Goal: Task Accomplishment & Management: Use online tool/utility

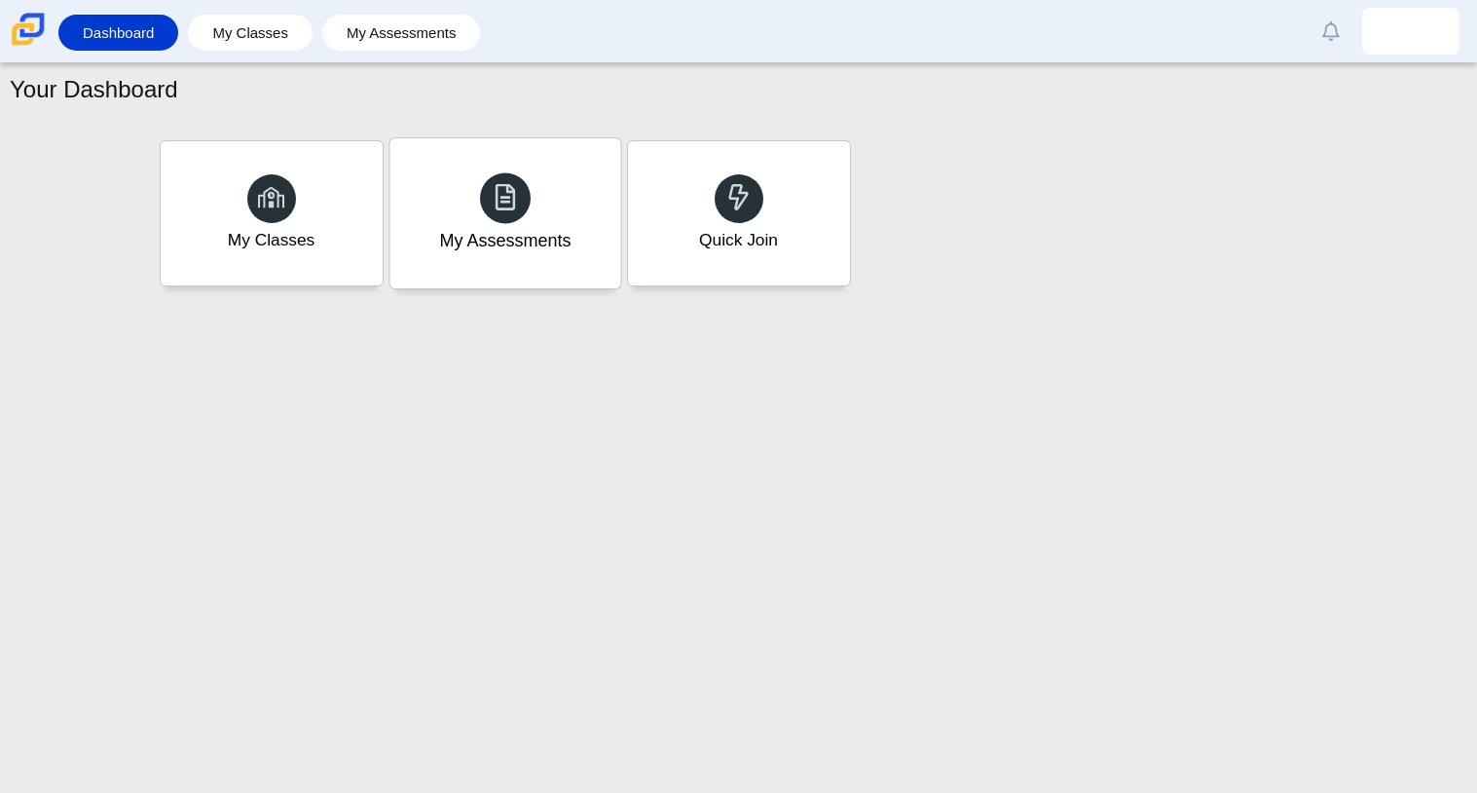
click at [455, 287] on div "My Assessments" at bounding box center [504, 213] width 231 height 150
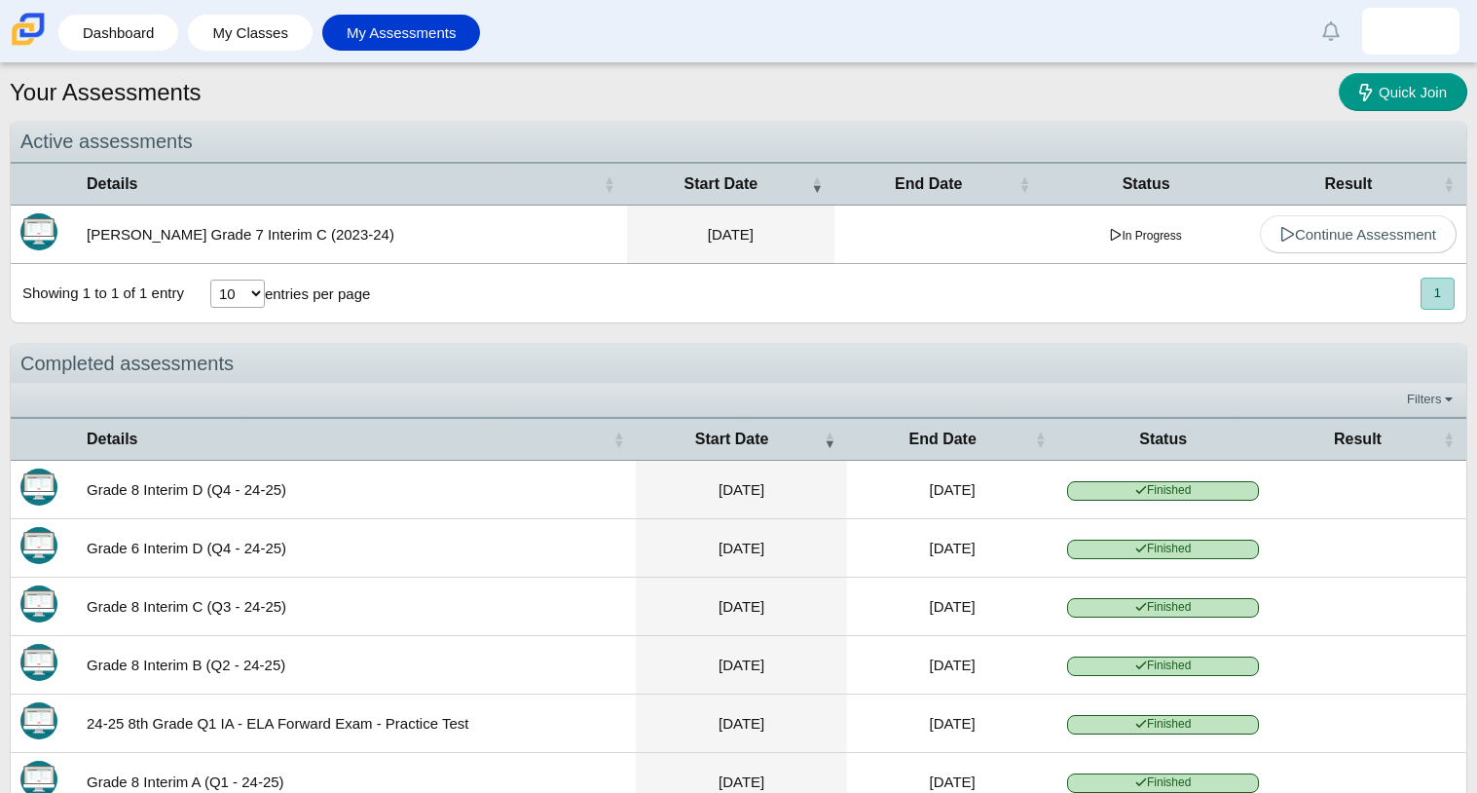
click at [456, 287] on div "Showing 1 to 1 of 1 entry 10 25 50 100 entries per page « Prev 1 Next »" at bounding box center [739, 293] width 1456 height 58
click at [220, 17] on link "My Classes" at bounding box center [250, 33] width 105 height 36
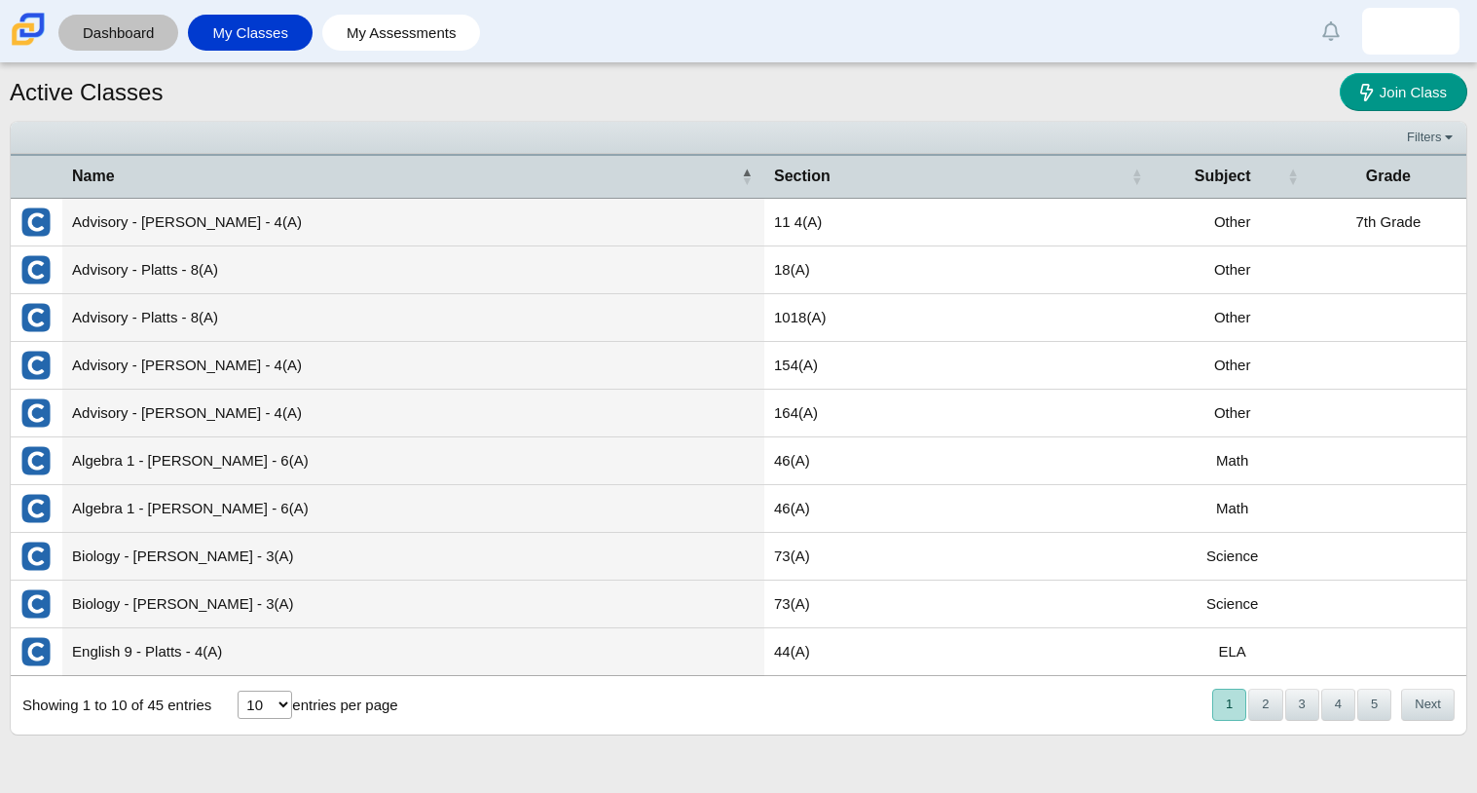
click at [97, 49] on link "Dashboard" at bounding box center [118, 33] width 100 height 36
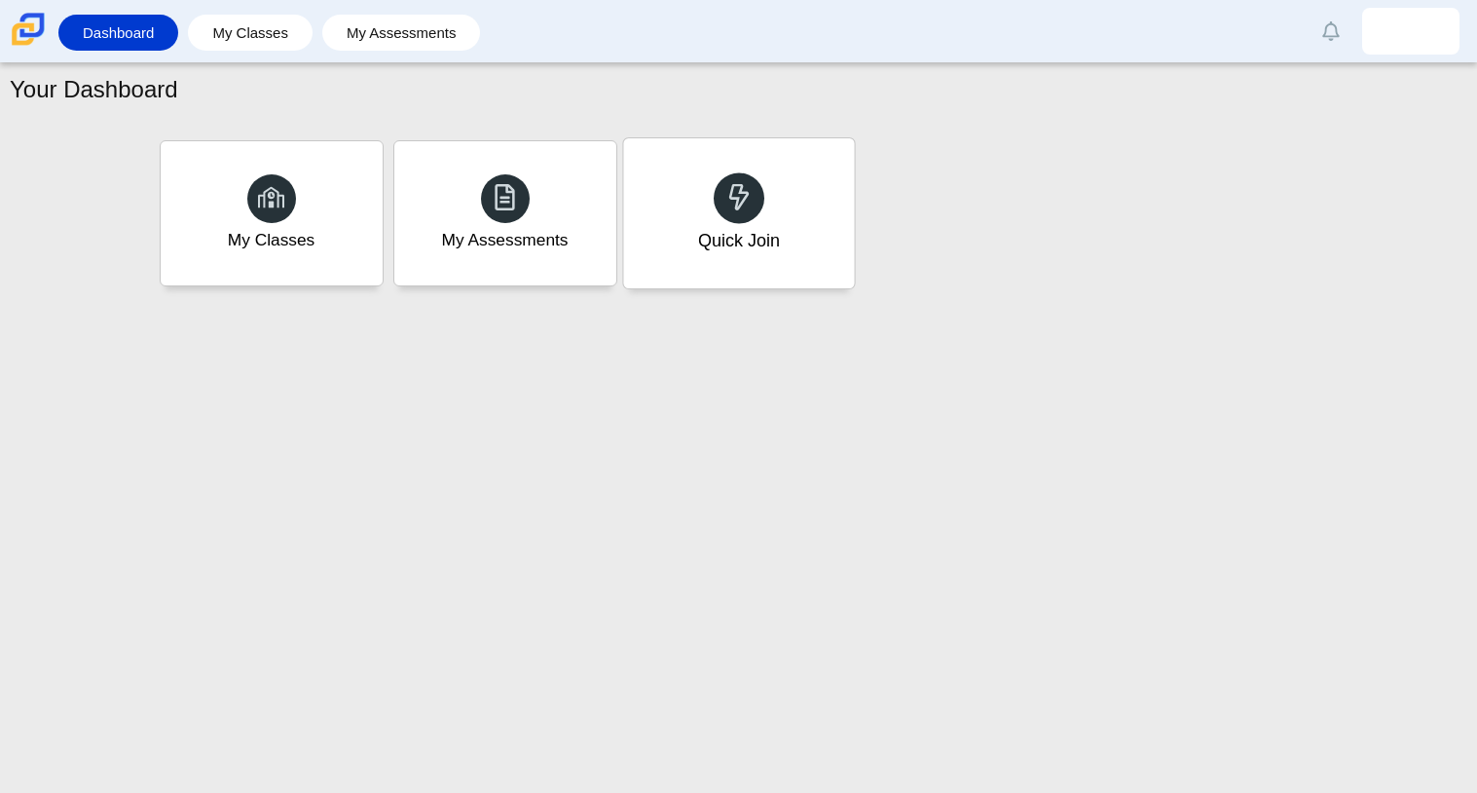
click at [778, 201] on div "Quick Join" at bounding box center [738, 213] width 231 height 150
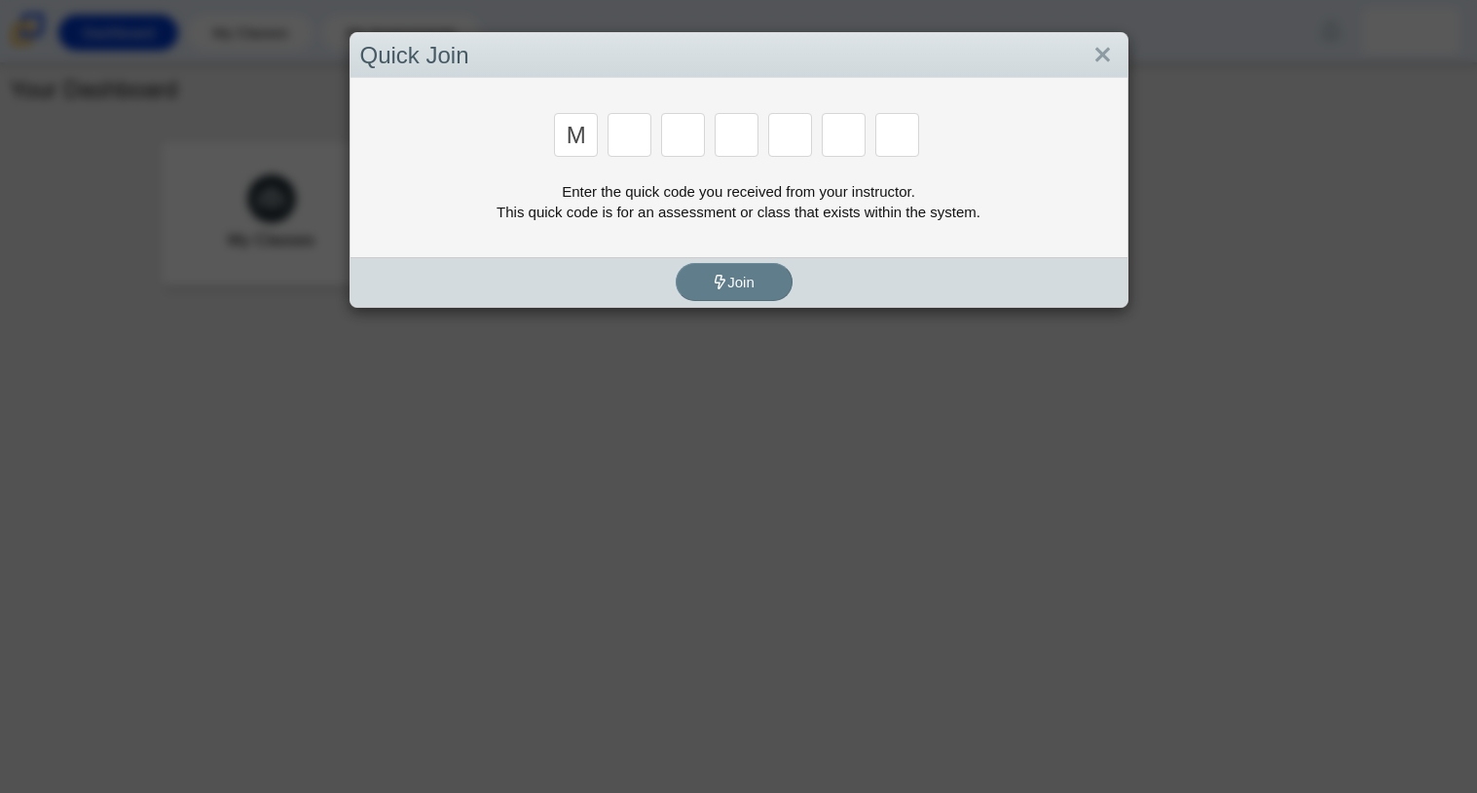
type input "m"
type input "f"
type input "7"
type input "m"
type input "c"
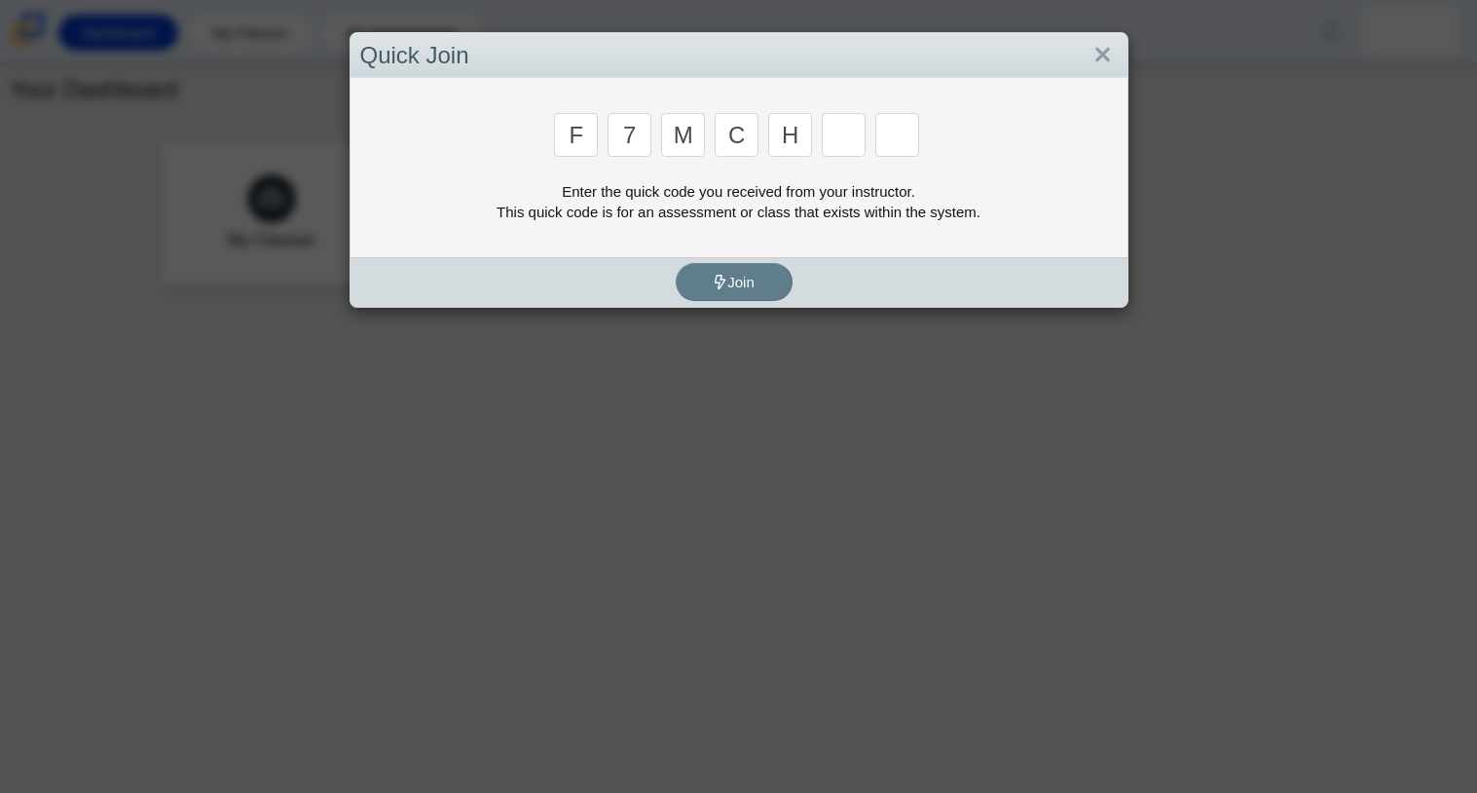
type input "h"
type input "w"
type input "k"
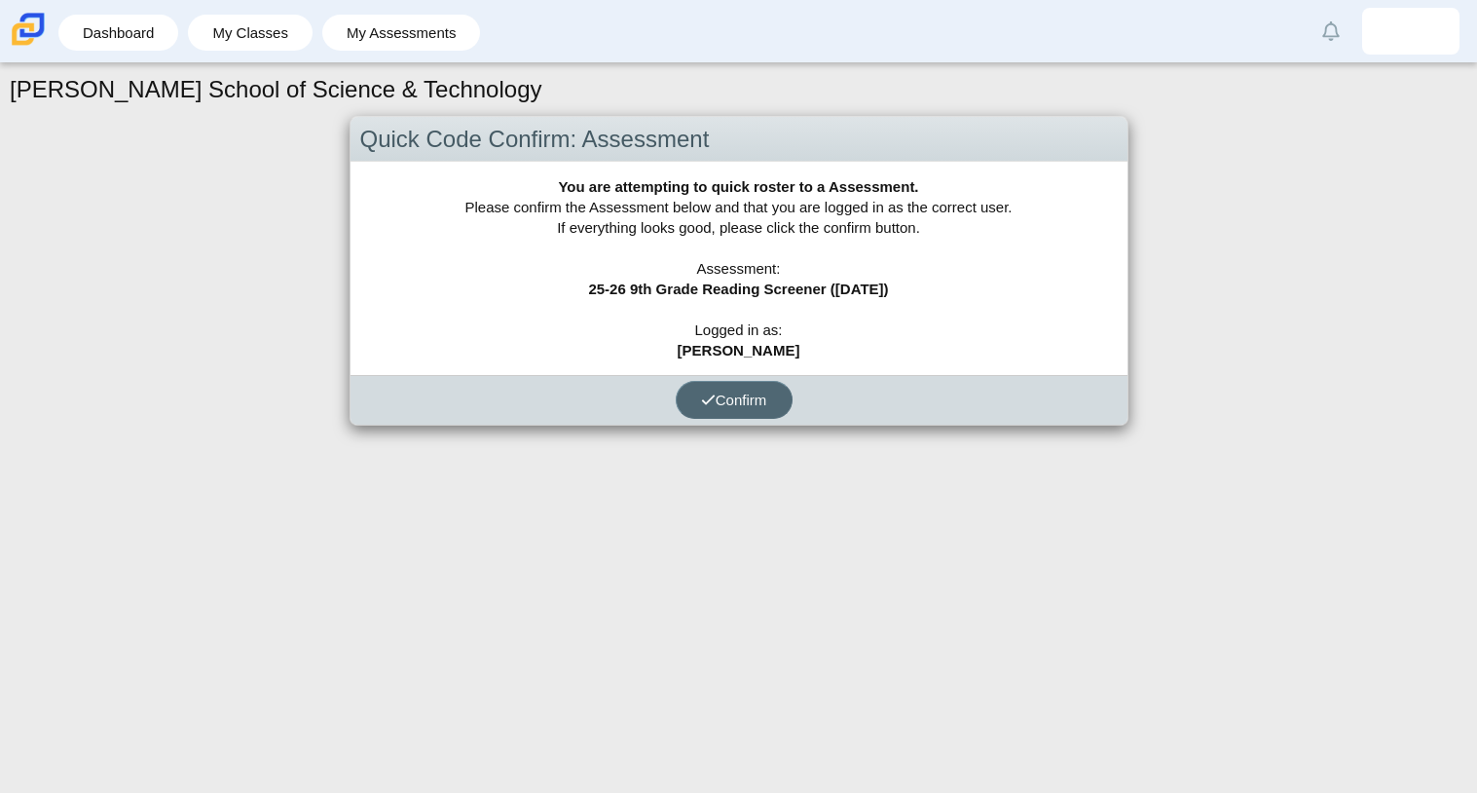
click at [713, 387] on button "Confirm" at bounding box center [734, 400] width 117 height 38
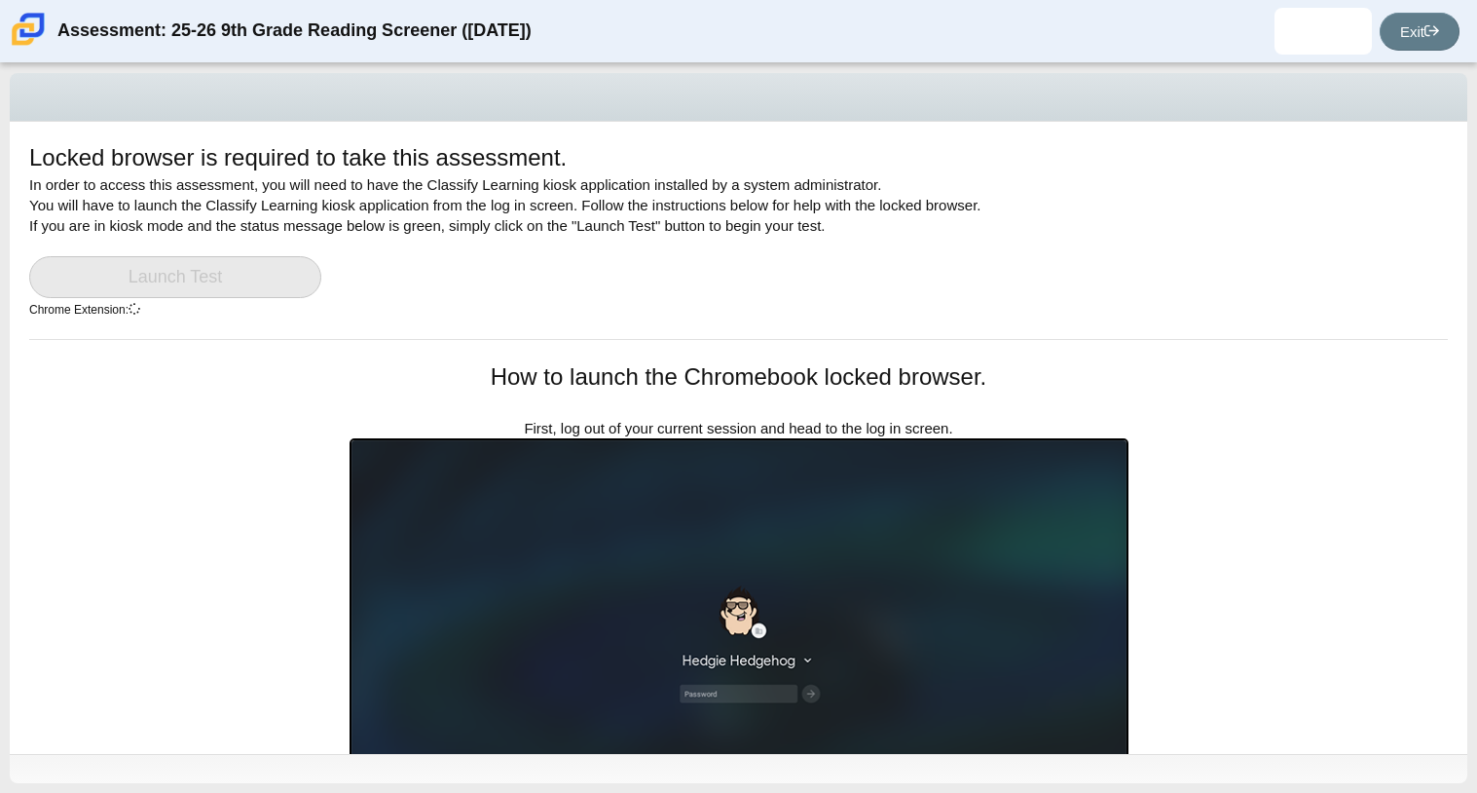
click at [713, 387] on h1 "How to launch the Chromebook locked browser." at bounding box center [739, 376] width 779 height 33
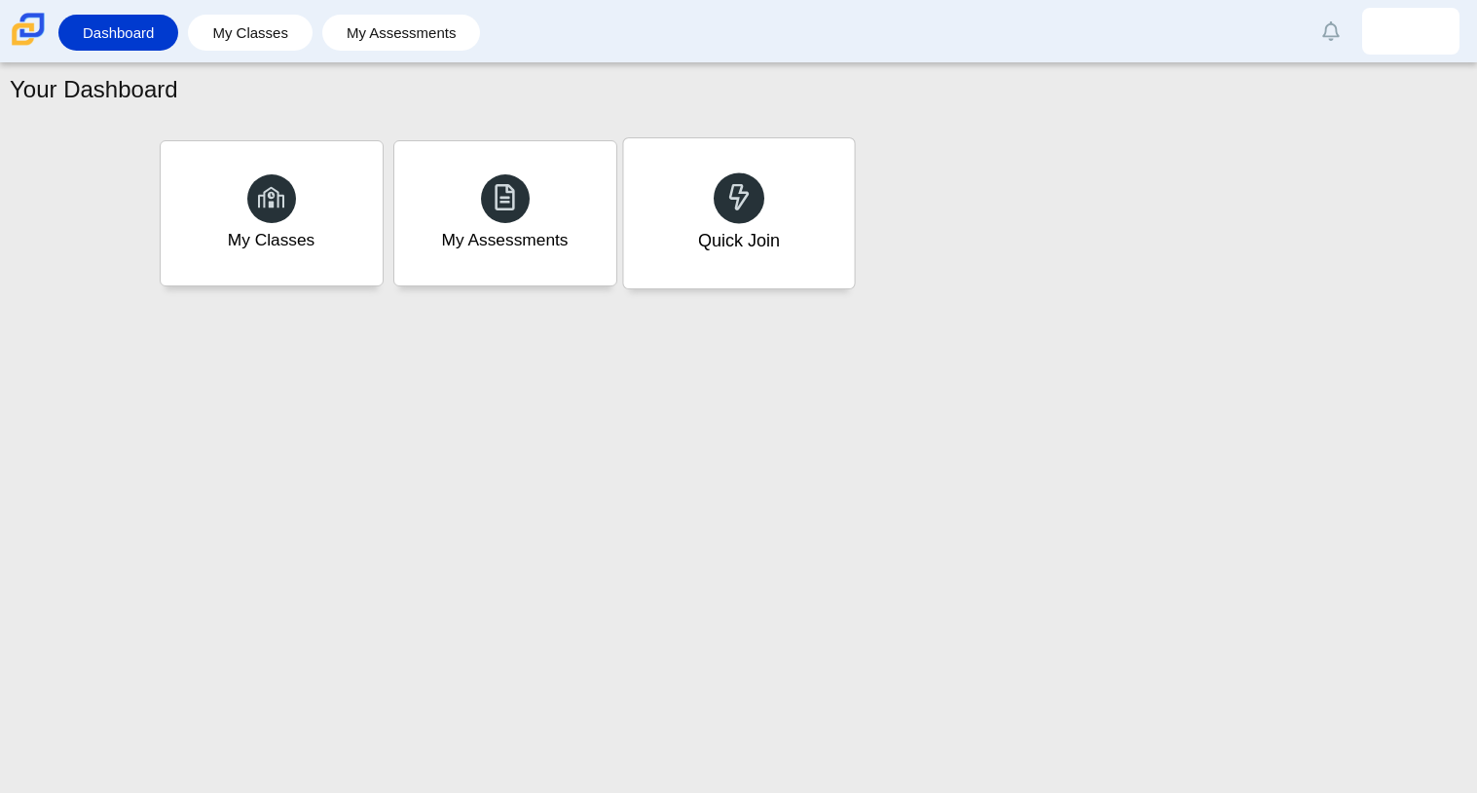
click at [700, 248] on div "Quick Join" at bounding box center [738, 240] width 82 height 25
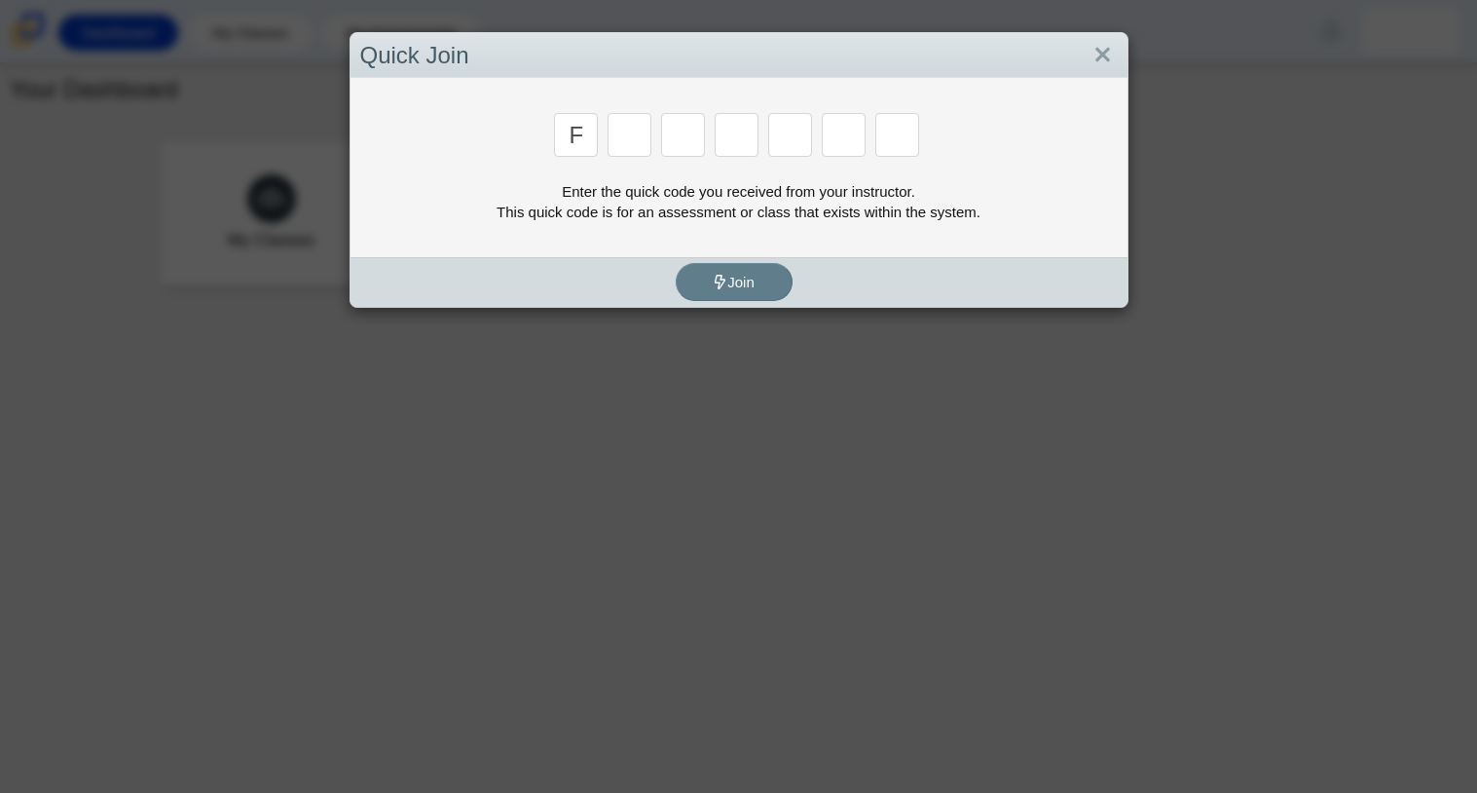
type input "f"
type input "7"
type input "m"
type input "c"
type input "h"
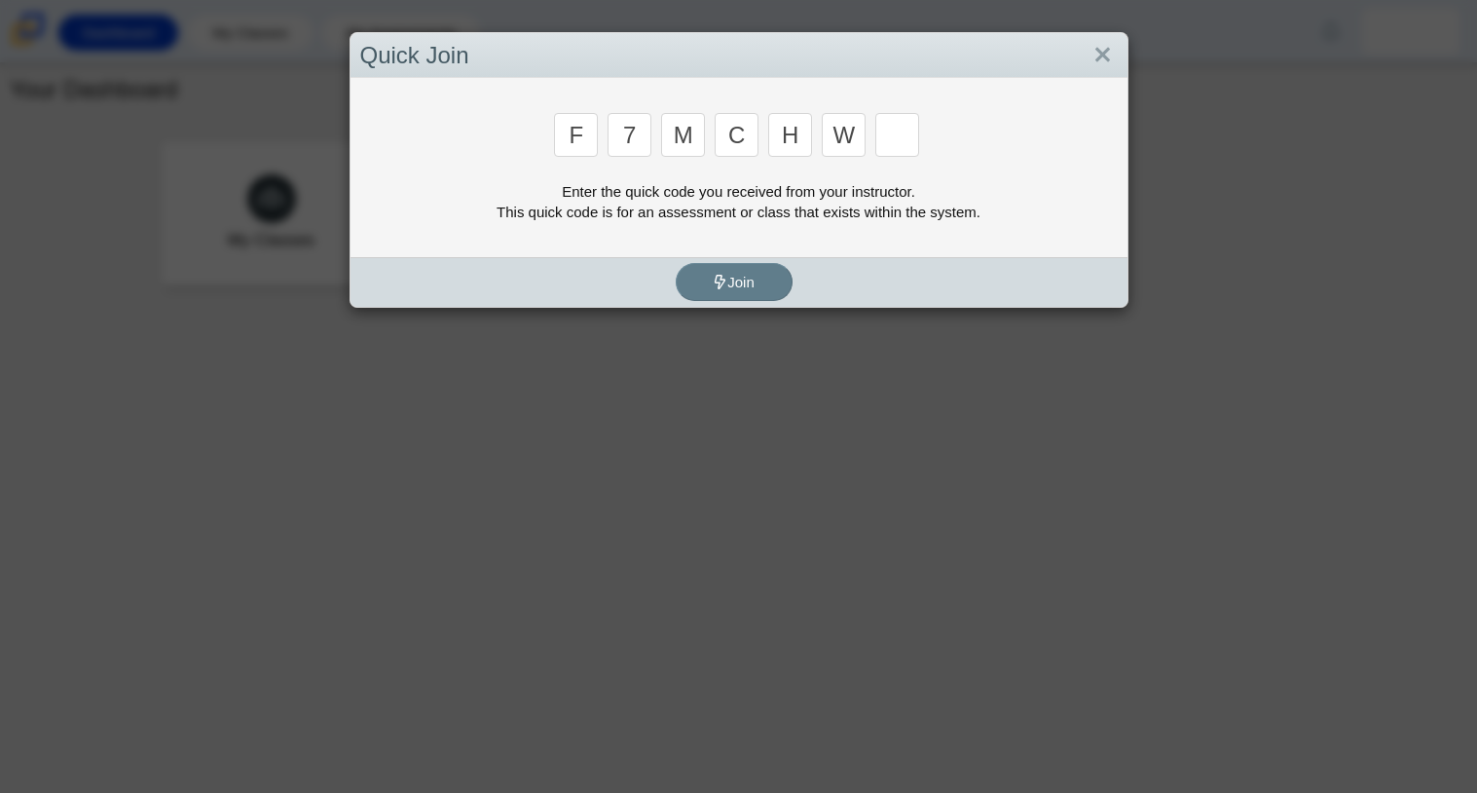
type input "w"
type input "k"
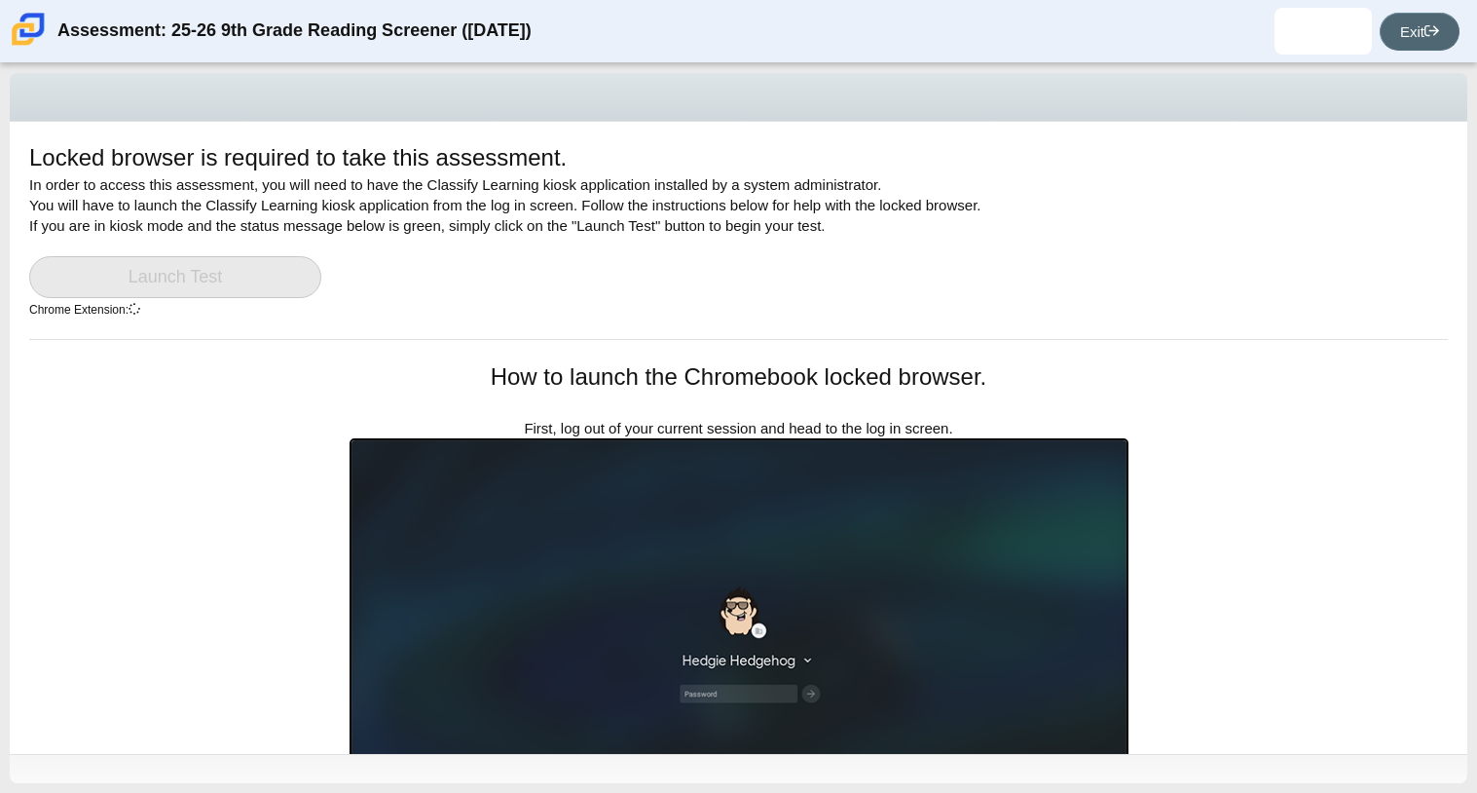
click at [1412, 44] on link "Exit" at bounding box center [1420, 32] width 80 height 38
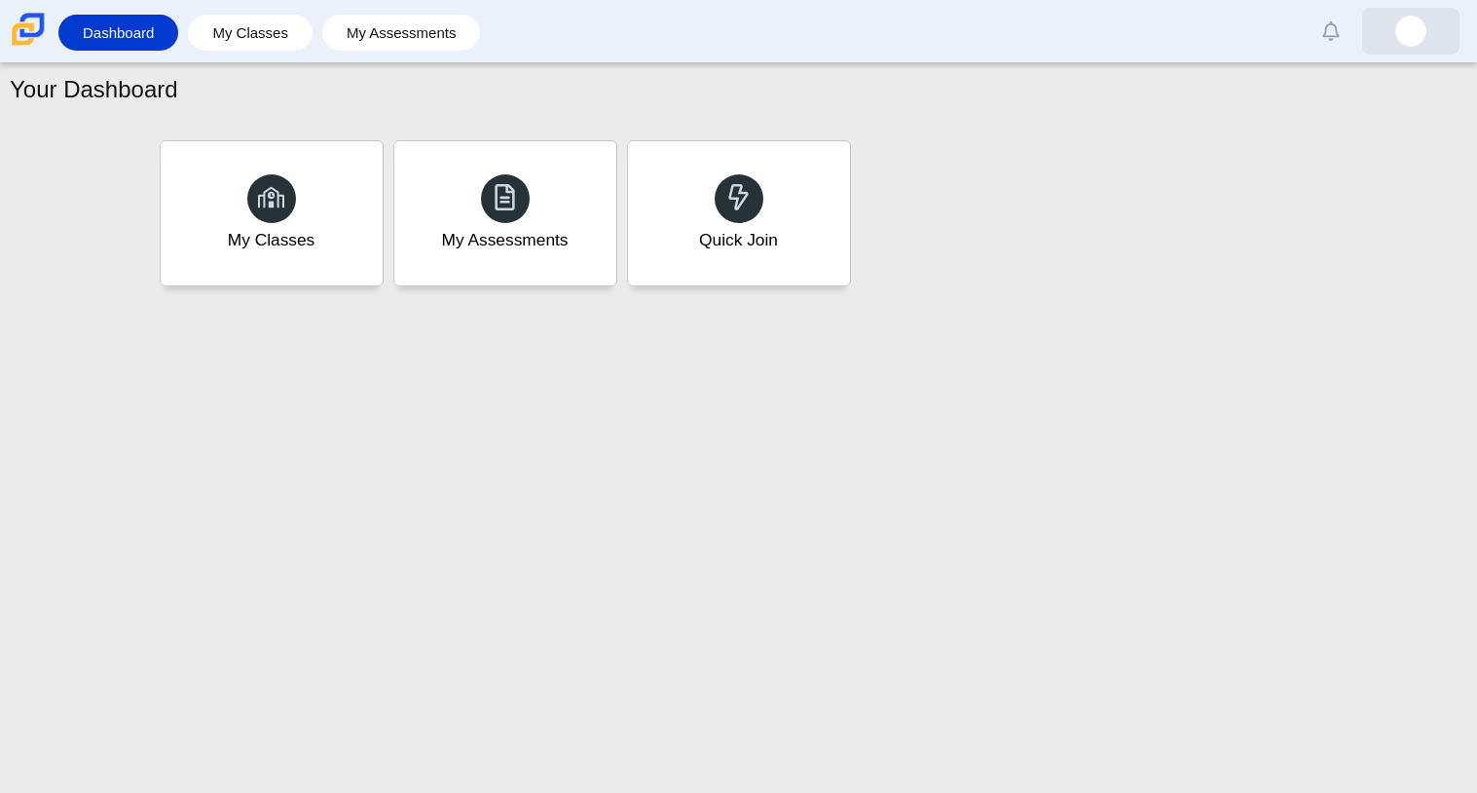
click at [1412, 45] on img at bounding box center [1410, 31] width 31 height 31
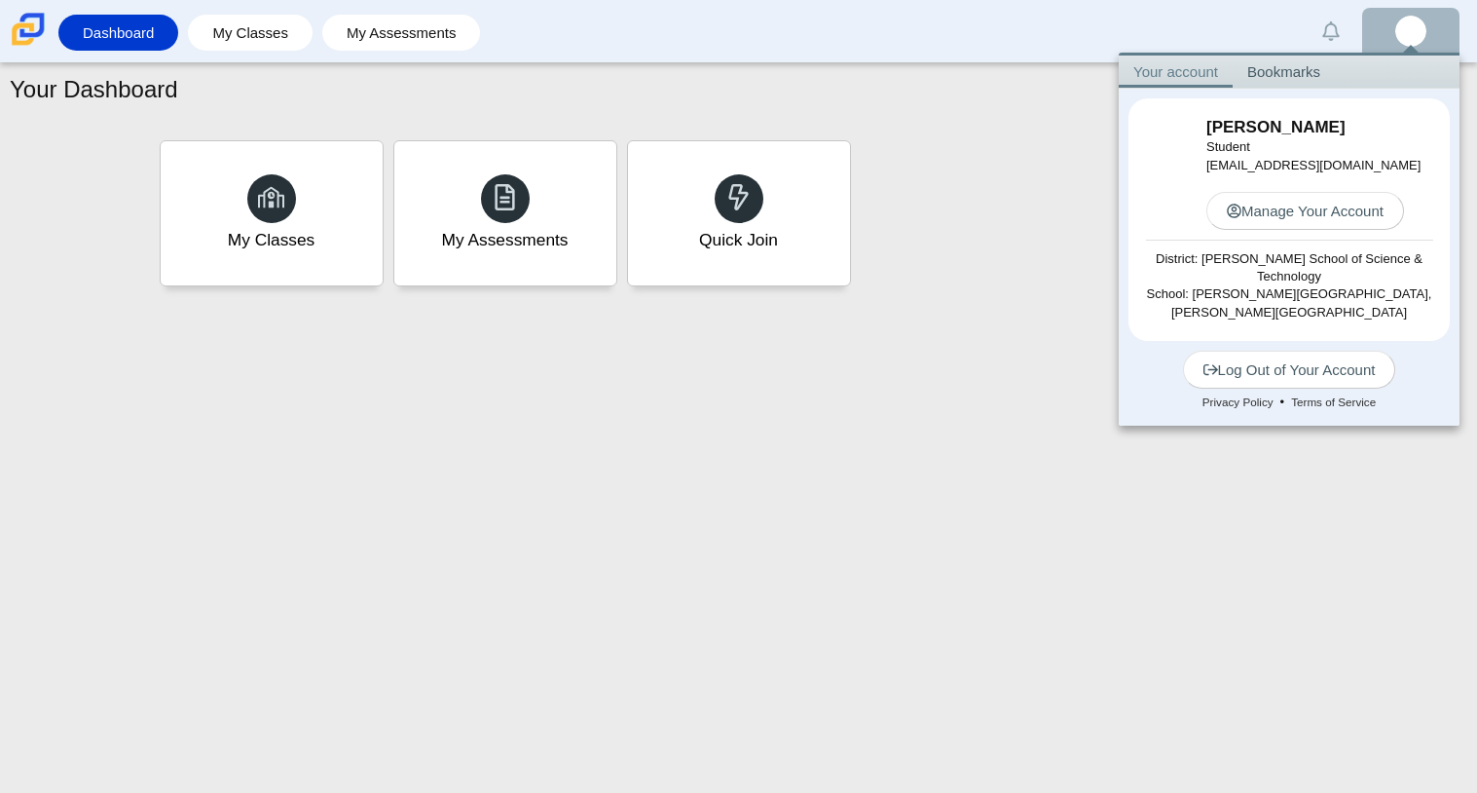
click at [932, 350] on div "Your Dashboard My Classes My Assessments Quick Join" at bounding box center [738, 427] width 1477 height 729
